Goal: Transaction & Acquisition: Purchase product/service

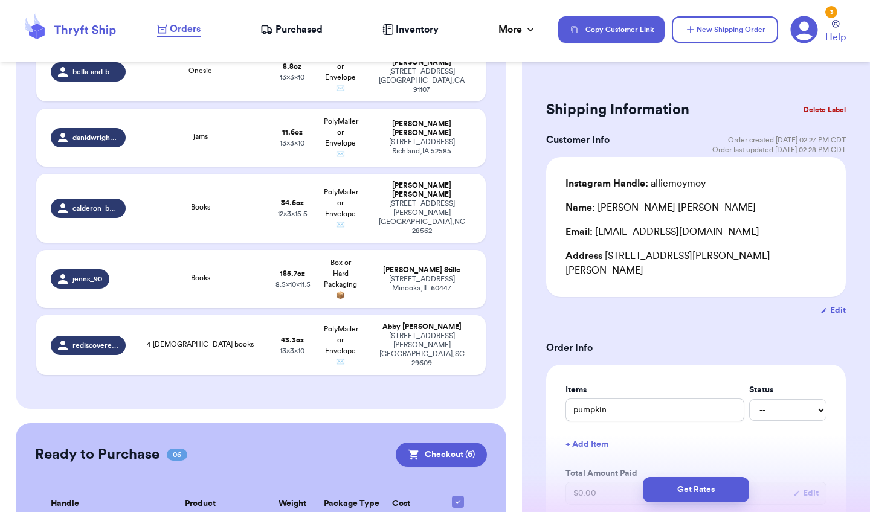
scroll to position [651, 0]
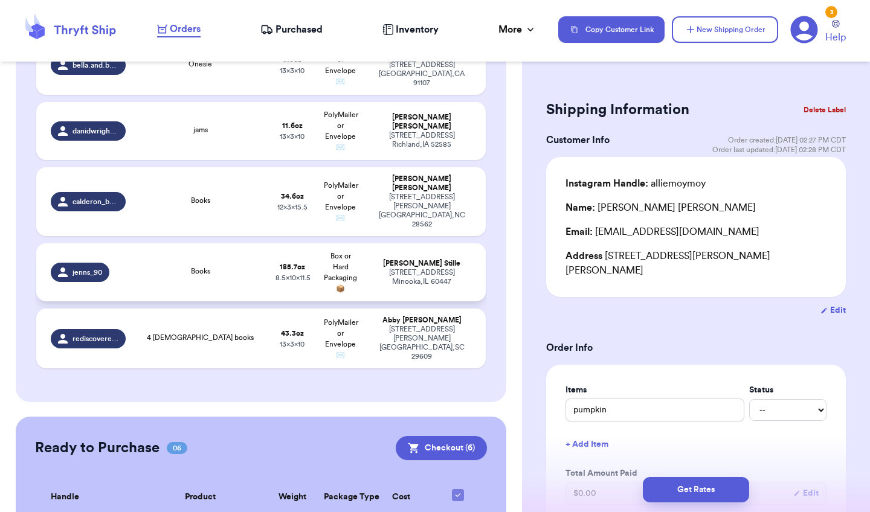
click at [323, 248] on td "Box or Hard Packaging 📦" at bounding box center [341, 273] width 48 height 58
type input "Books"
type input "11"
type input "9.699999999999989"
type input "11.5"
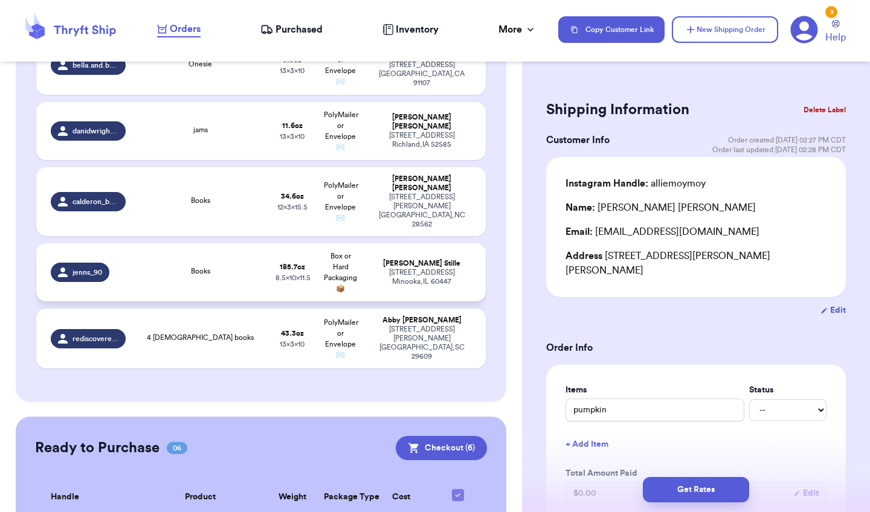
type input "8.5"
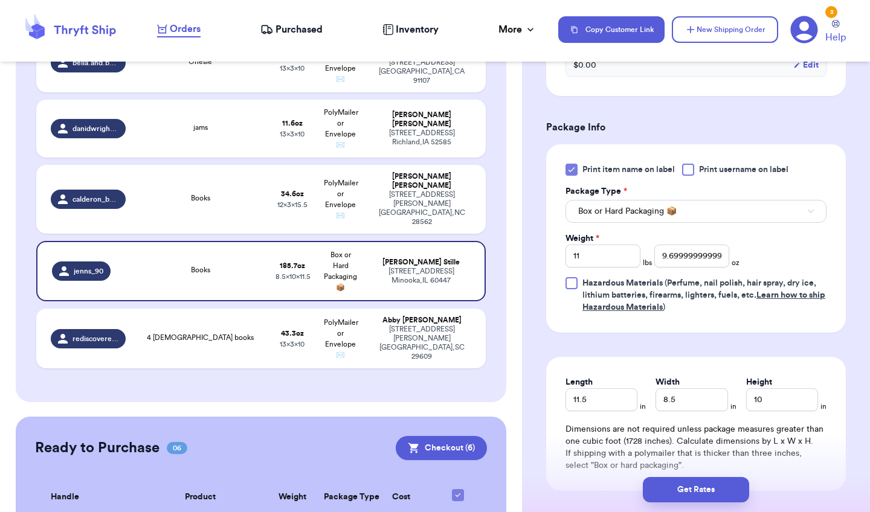
scroll to position [439, 0]
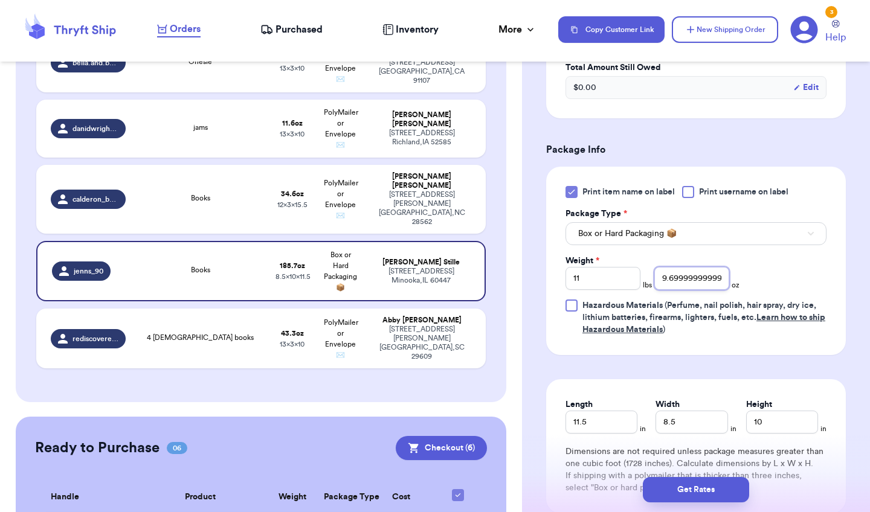
click at [710, 286] on input "9.699999999999989" at bounding box center [691, 278] width 75 height 23
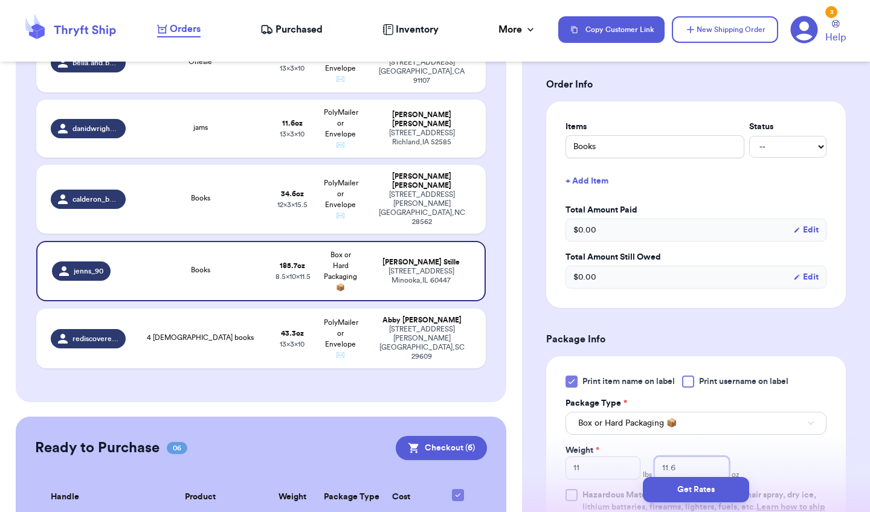
scroll to position [241, 0]
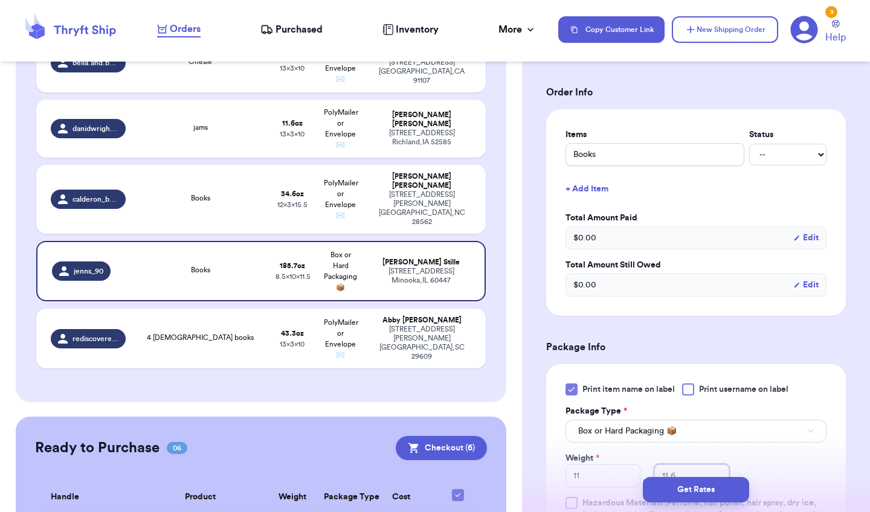
type input "11.6"
click at [693, 161] on input "Books" at bounding box center [655, 154] width 179 height 23
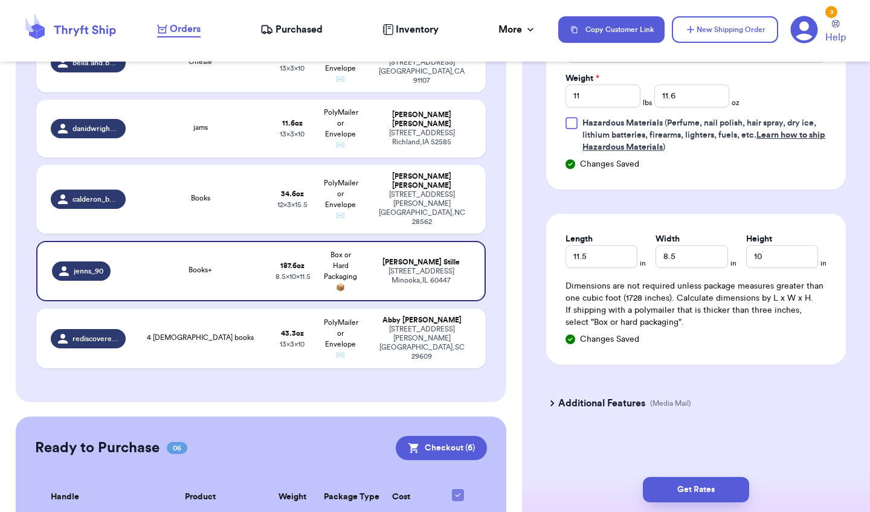
scroll to position [0, 0]
type input "Books+"
click at [552, 404] on icon at bounding box center [552, 404] width 12 height 12
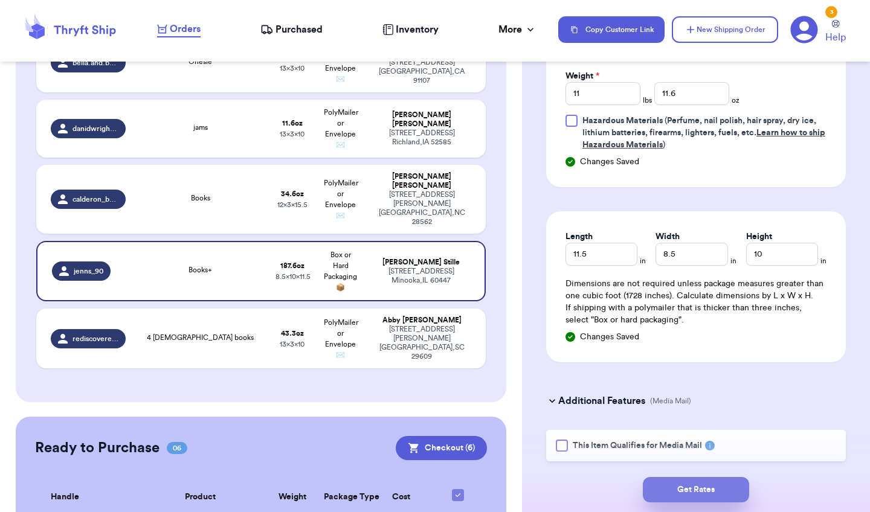
click at [677, 489] on button "Get Rates" at bounding box center [696, 489] width 106 height 25
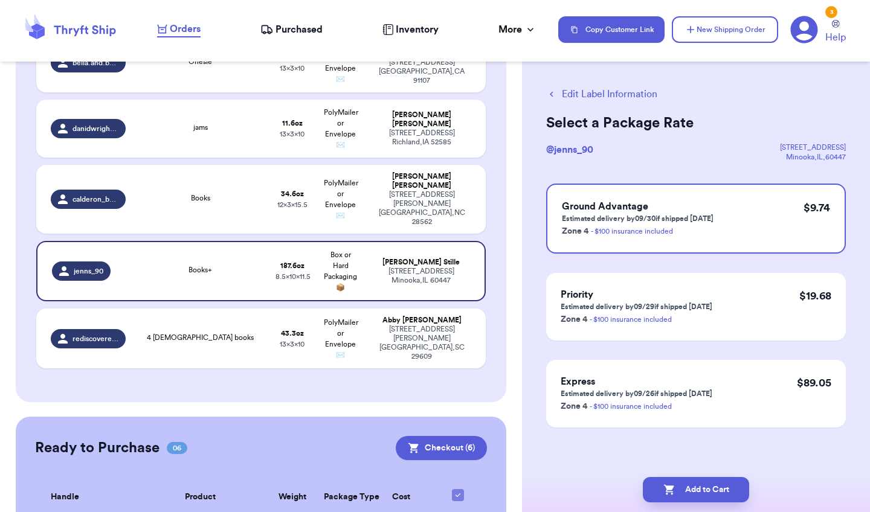
scroll to position [10, 0]
click at [405, 309] on td "[PERSON_NAME] [STREET_ADDRESS][PERSON_NAME]" at bounding box center [425, 339] width 121 height 60
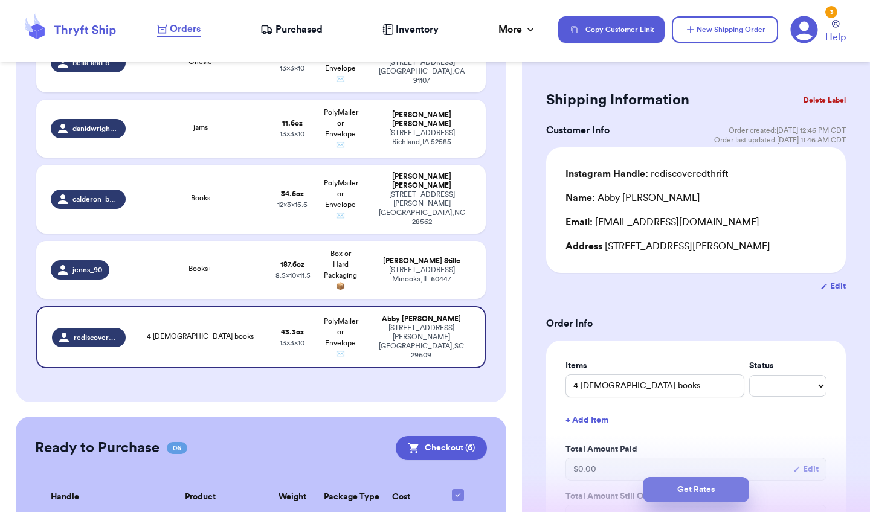
click at [682, 495] on button "Get Rates" at bounding box center [696, 489] width 106 height 25
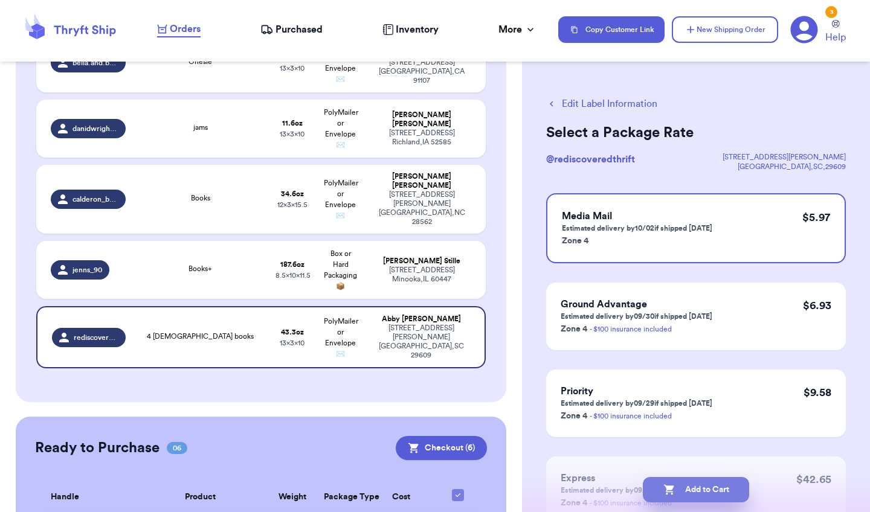
click at [682, 494] on button "Add to Cart" at bounding box center [696, 489] width 106 height 25
checkbox input "true"
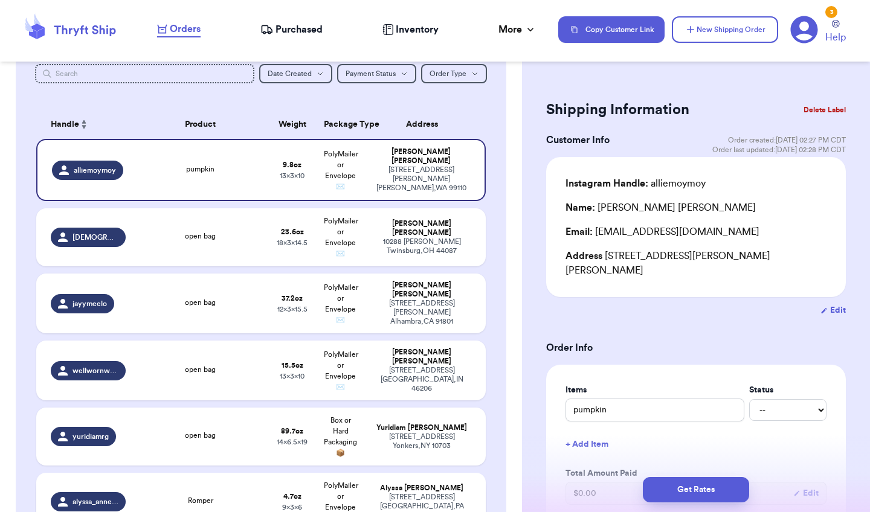
scroll to position [134, 0]
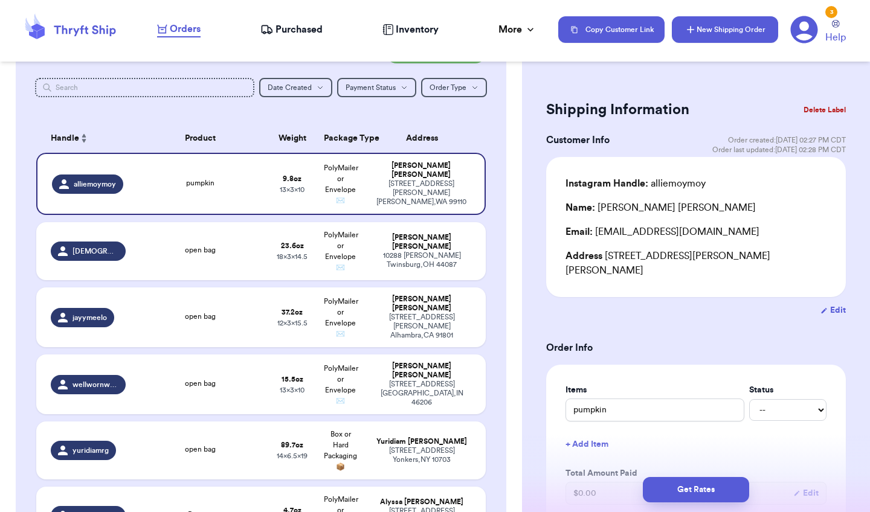
click at [722, 31] on button "New Shipping Order" at bounding box center [725, 29] width 106 height 27
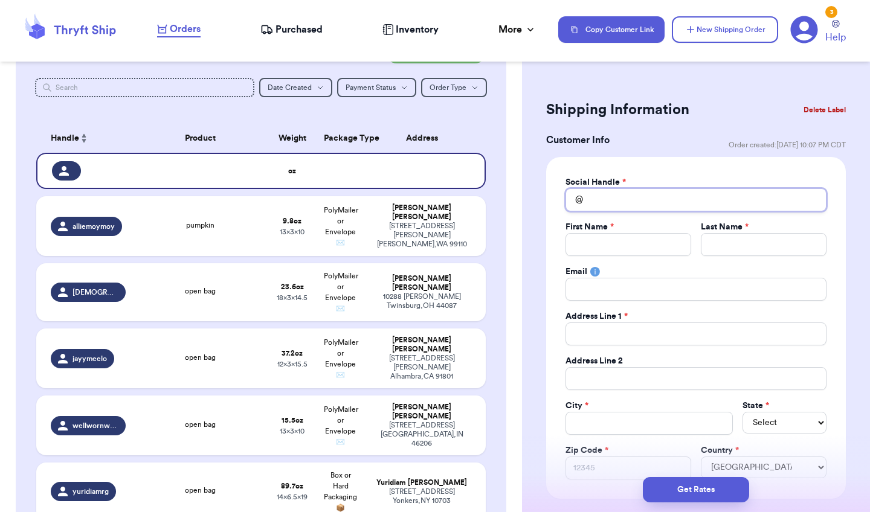
click at [595, 206] on input "Total Amount Paid" at bounding box center [696, 200] width 261 height 23
type input "k"
type input "kb"
type input "kbo"
type input "kb"
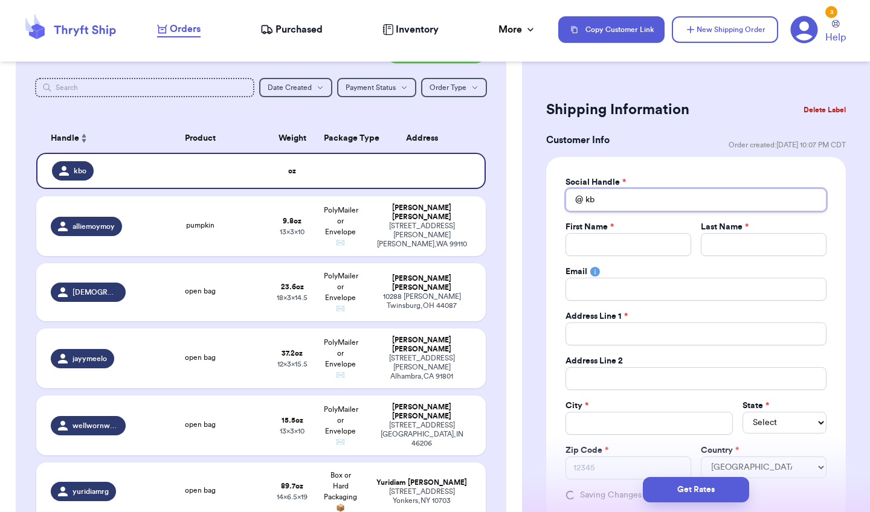
type input "k"
type input "m"
type input "ma"
type input "mau"
type input "ma"
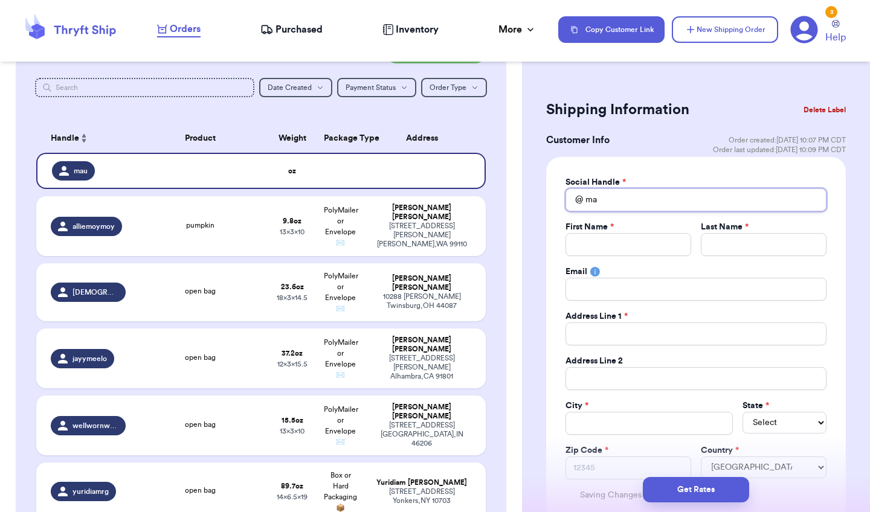
type input "m"
type input "n"
type input "na"
type input "nat"
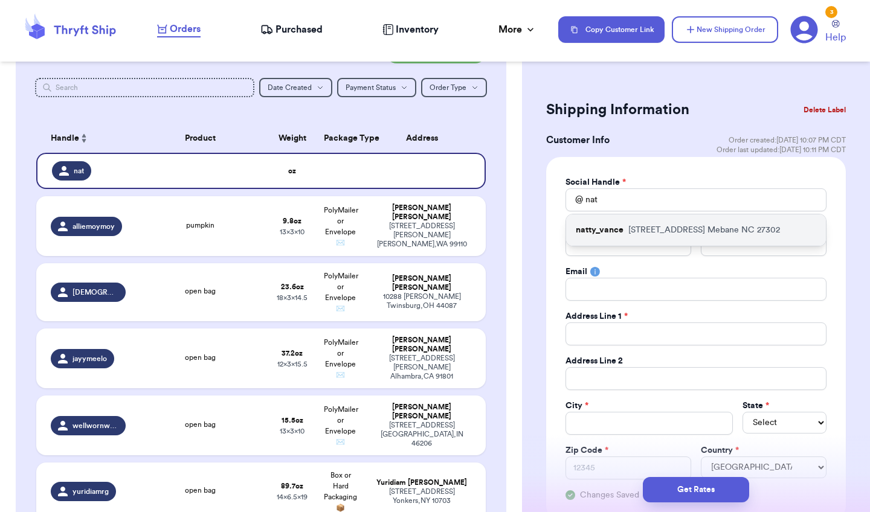
click at [642, 236] on p "[STREET_ADDRESS][PERSON_NAME]" at bounding box center [704, 230] width 152 height 12
type input "natty_vance"
type input "[PERSON_NAME]"
type input "[EMAIL_ADDRESS][DOMAIN_NAME]"
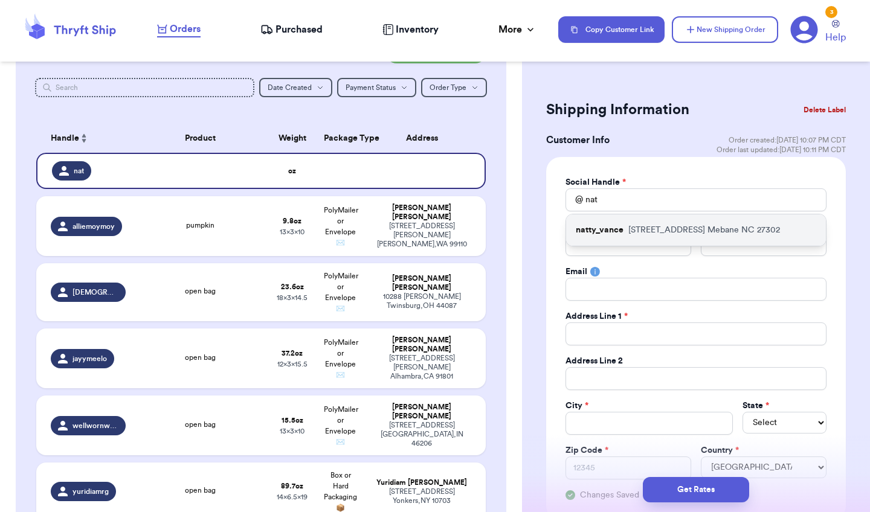
type input "[STREET_ADDRESS]"
type input "Mebane"
select select "NC"
type input "27302"
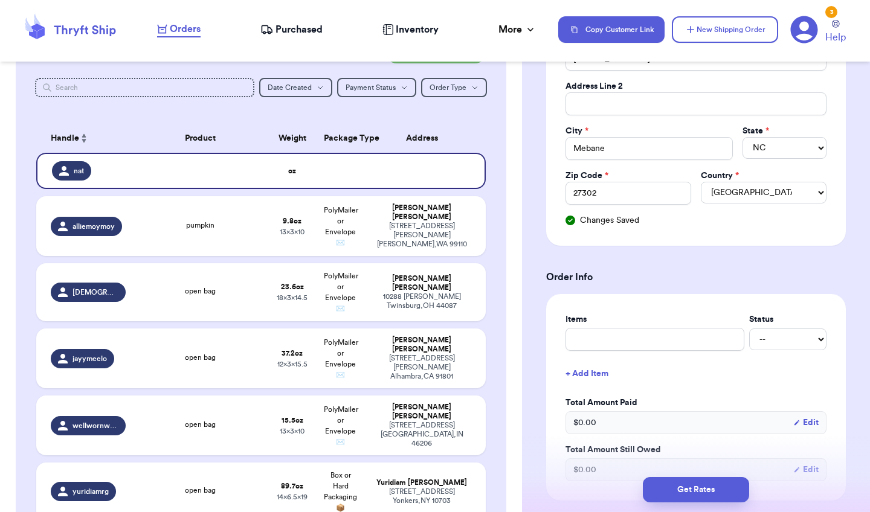
scroll to position [298, 0]
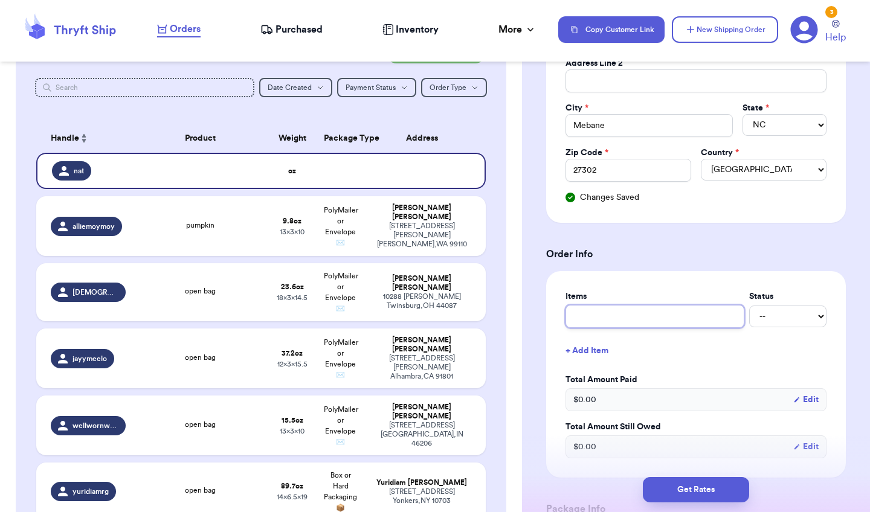
type input "l"
type input "la"
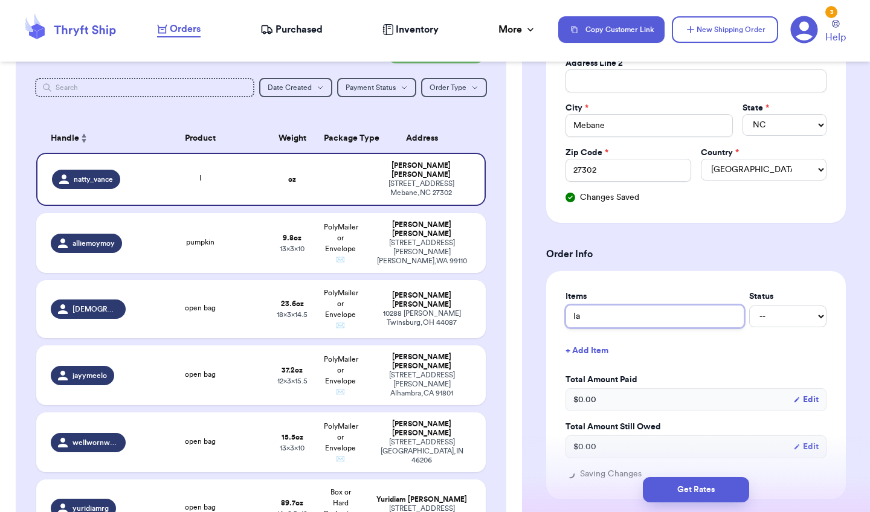
type input "[PERSON_NAME]"
type input "lamb"
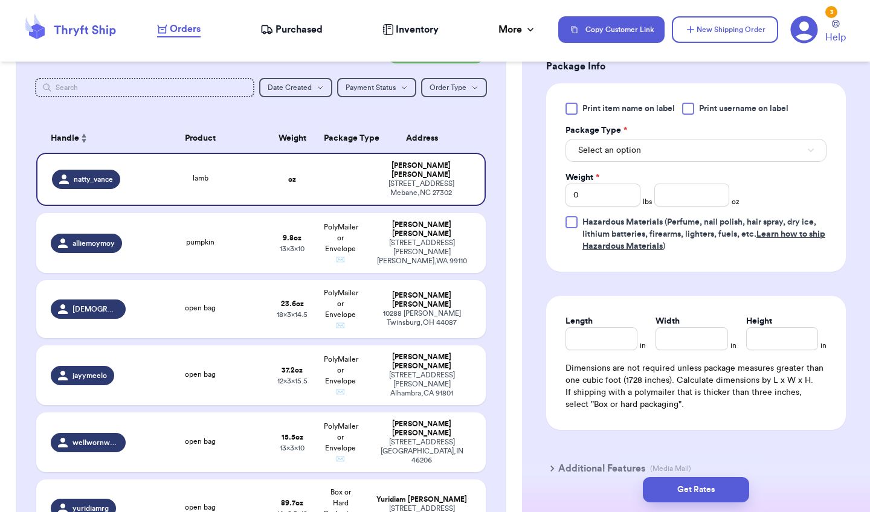
scroll to position [781, 0]
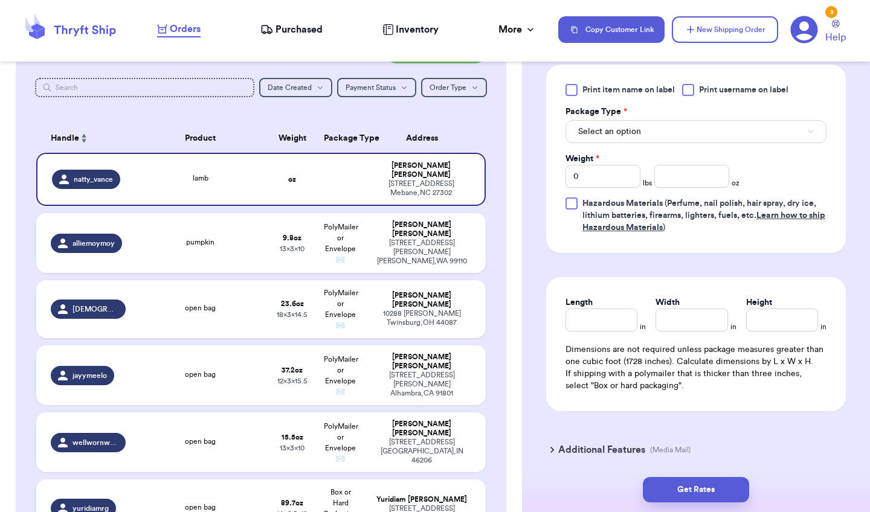
click at [617, 134] on span "Select an option" at bounding box center [609, 132] width 63 height 12
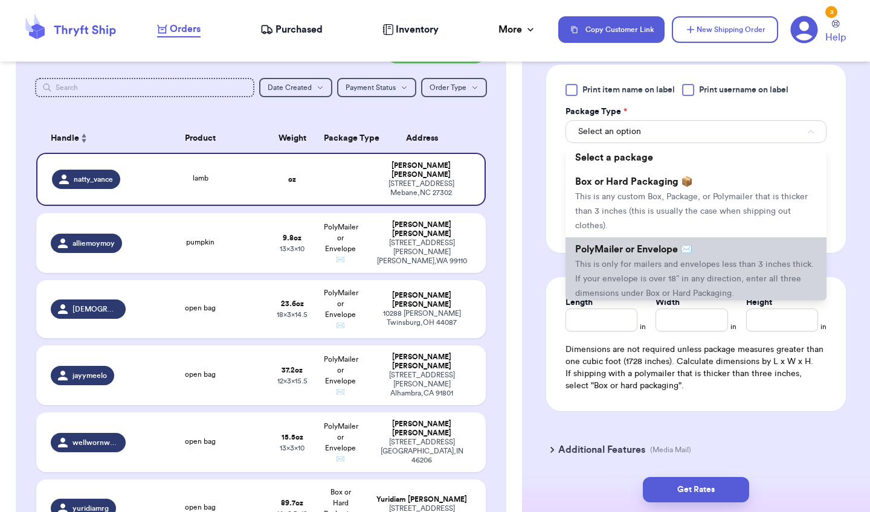
click at [607, 250] on span "PolyMailer or Envelope ✉️" at bounding box center [633, 250] width 117 height 10
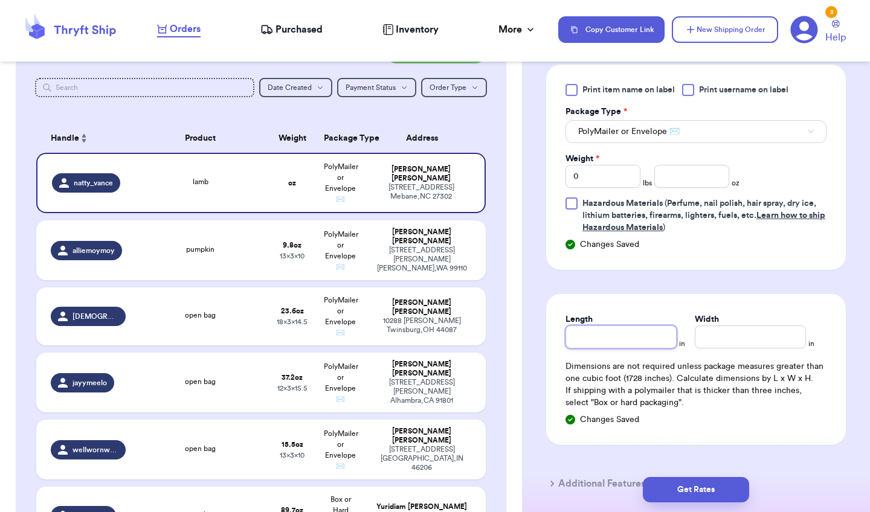
click at [612, 347] on input "Length" at bounding box center [621, 337] width 111 height 23
type input "1"
type input "10"
type input "1"
type input "13"
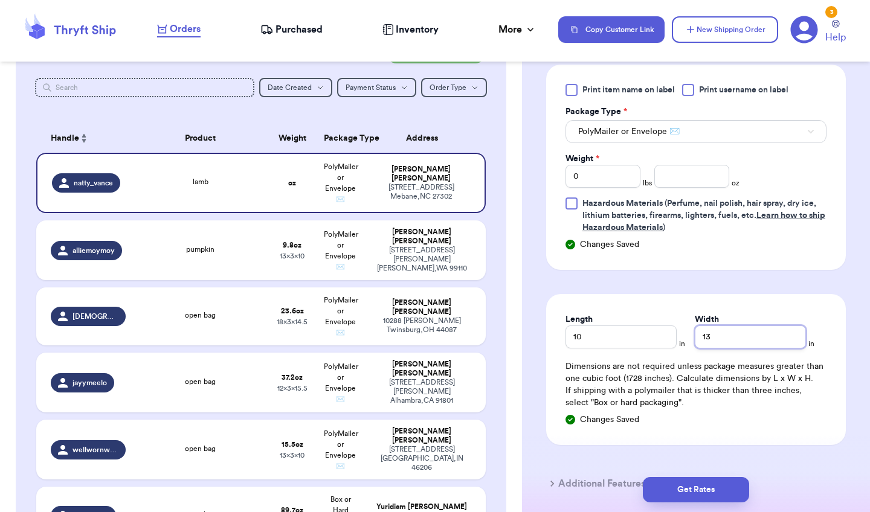
type input "13"
click at [718, 183] on input "number" at bounding box center [691, 176] width 75 height 23
type input "6"
type input "6.1"
click at [670, 485] on button "Get Rates" at bounding box center [696, 489] width 106 height 25
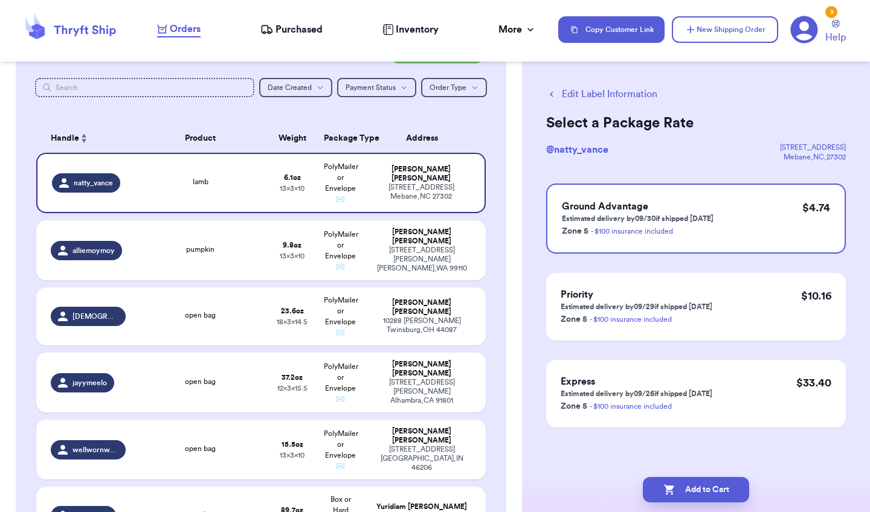
scroll to position [0, 0]
